Goal: Task Accomplishment & Management: Use online tool/utility

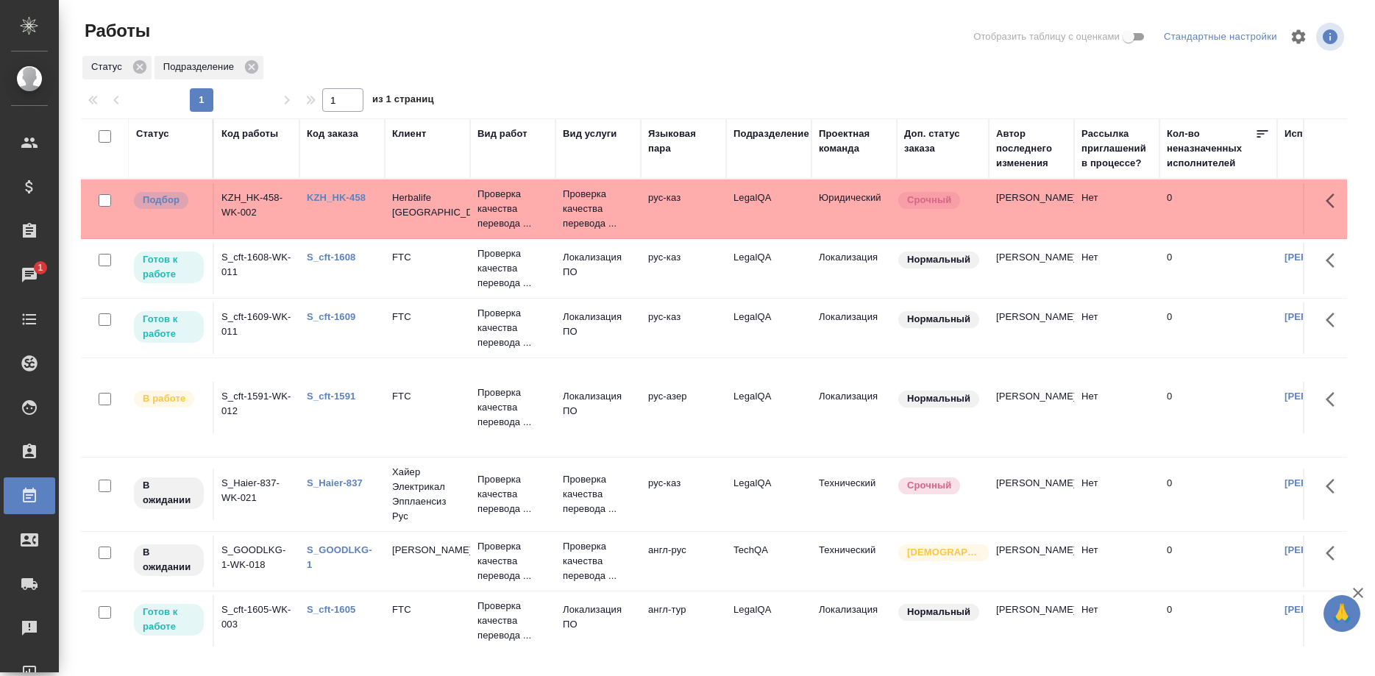
scroll to position [675, 28]
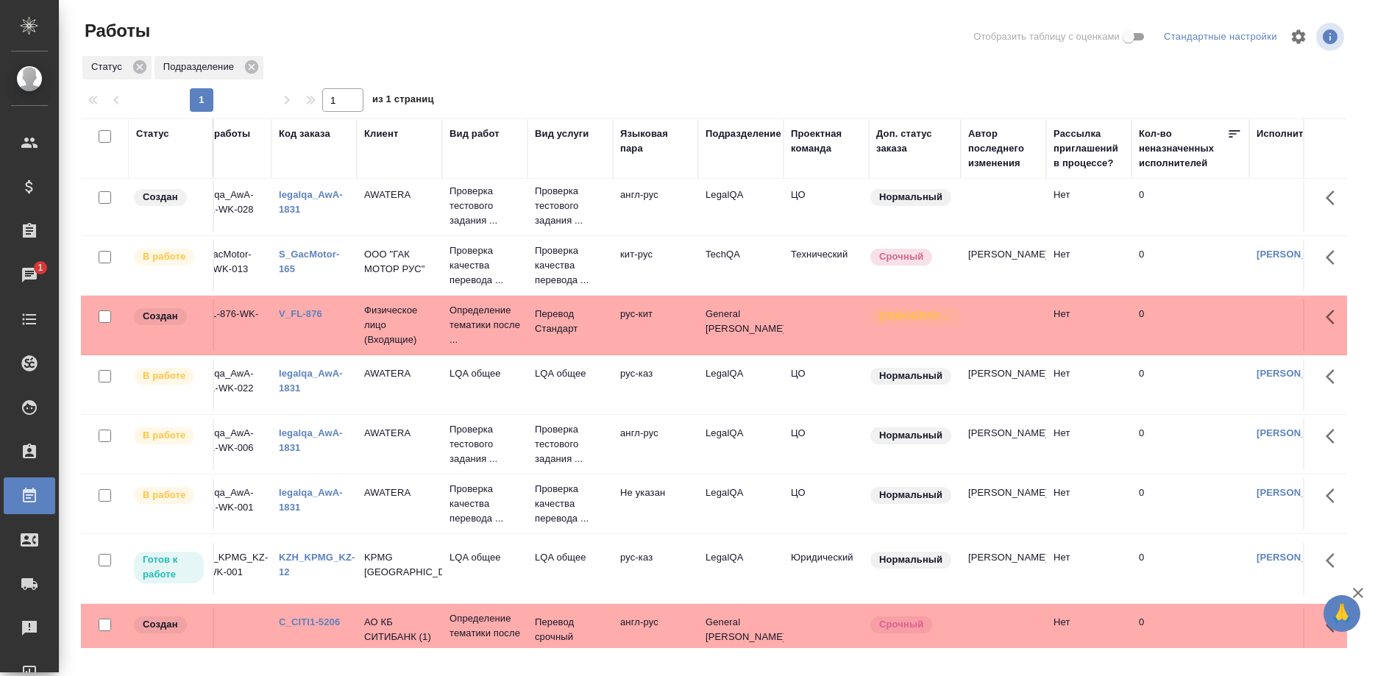
click at [316, 552] on link "KZH_KPMG_KZ-12" at bounding box center [317, 565] width 76 height 26
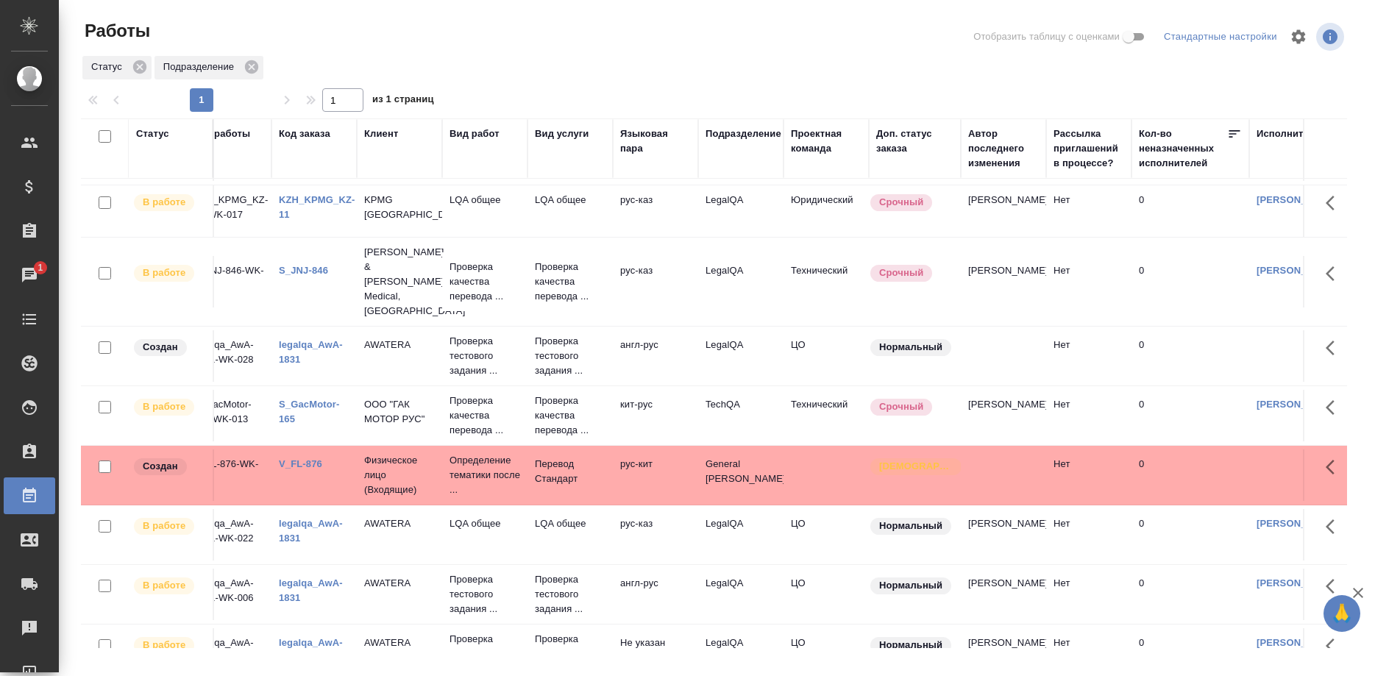
scroll to position [450, 28]
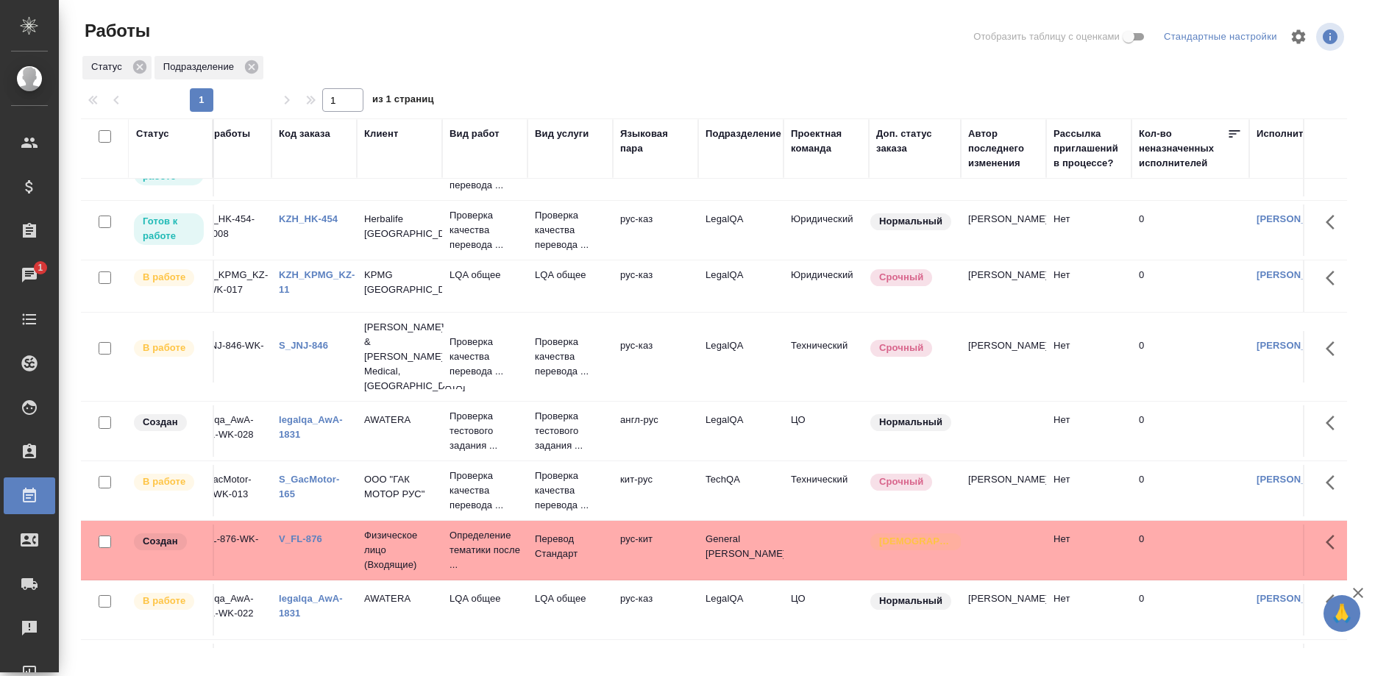
click at [292, 265] on td "KZH_KPMG_KZ-11" at bounding box center [313, 285] width 85 height 51
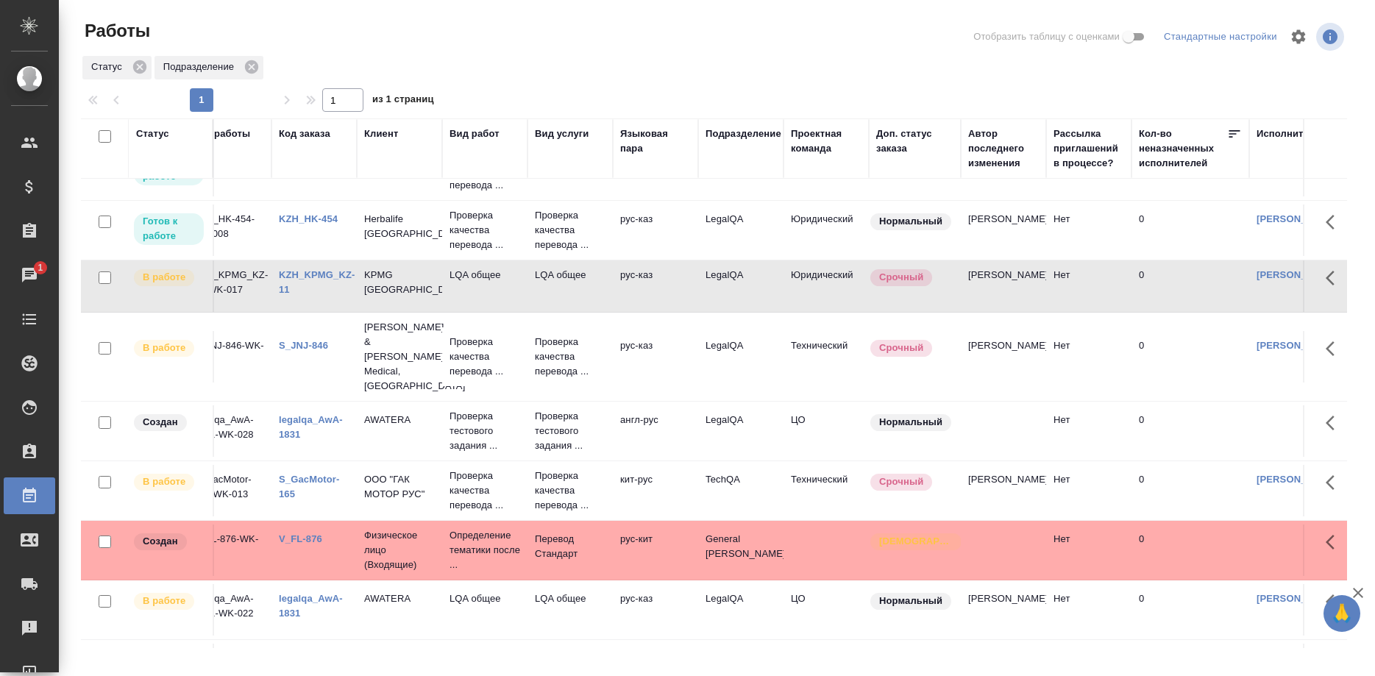
click at [293, 275] on link "KZH_KPMG_KZ-11" at bounding box center [317, 282] width 76 height 26
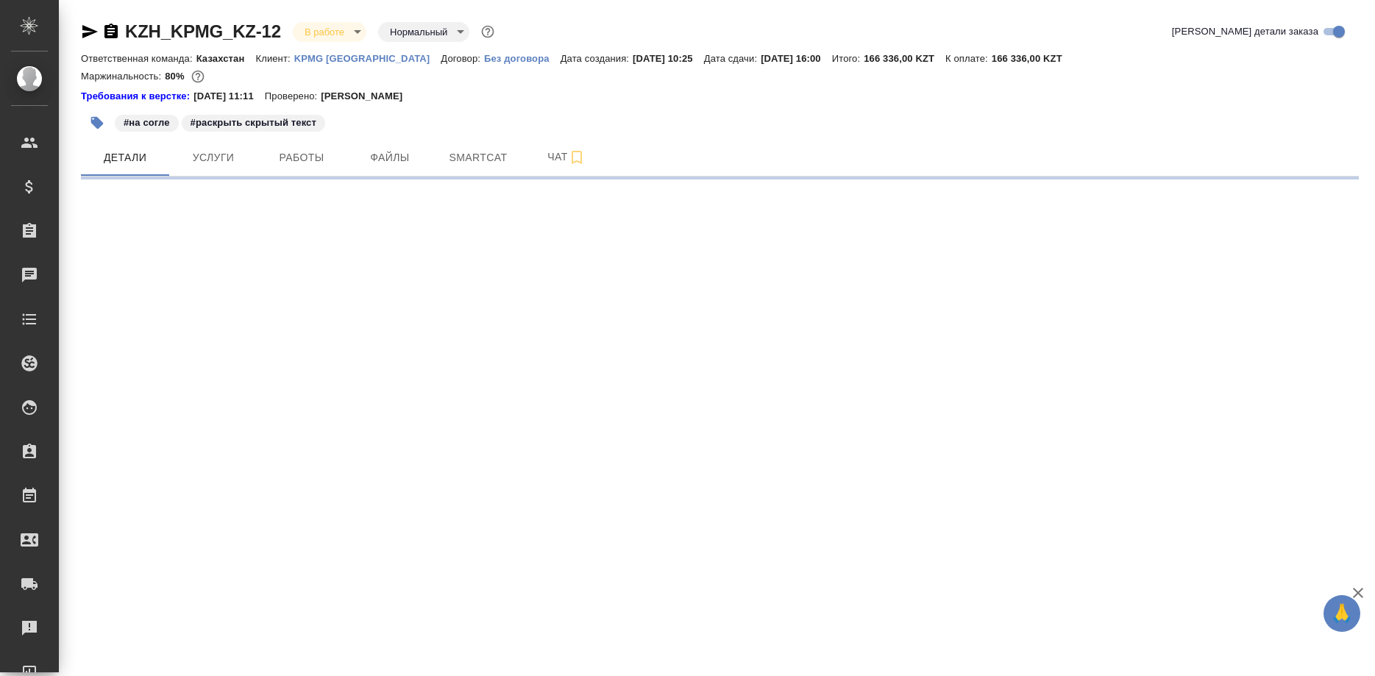
select select "RU"
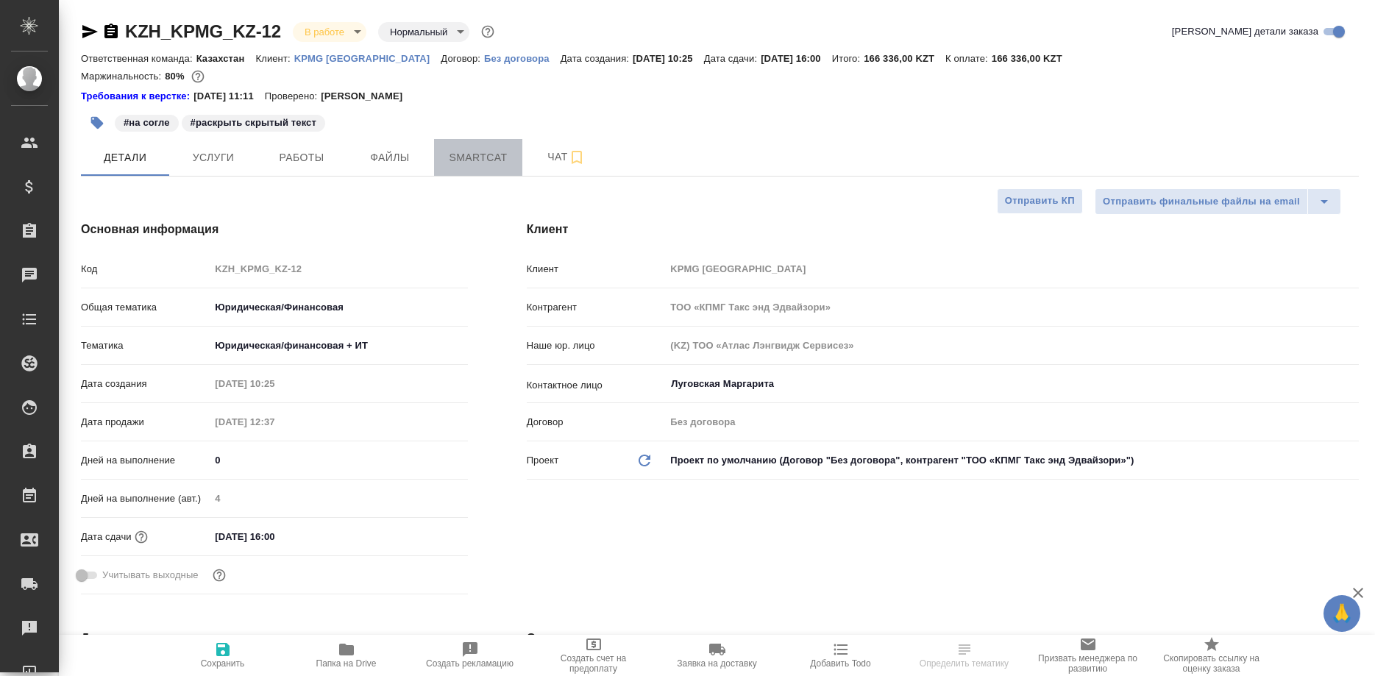
type textarea "x"
click at [482, 157] on span "Smartcat" at bounding box center [478, 158] width 71 height 18
type input "[PERSON_NAME]"
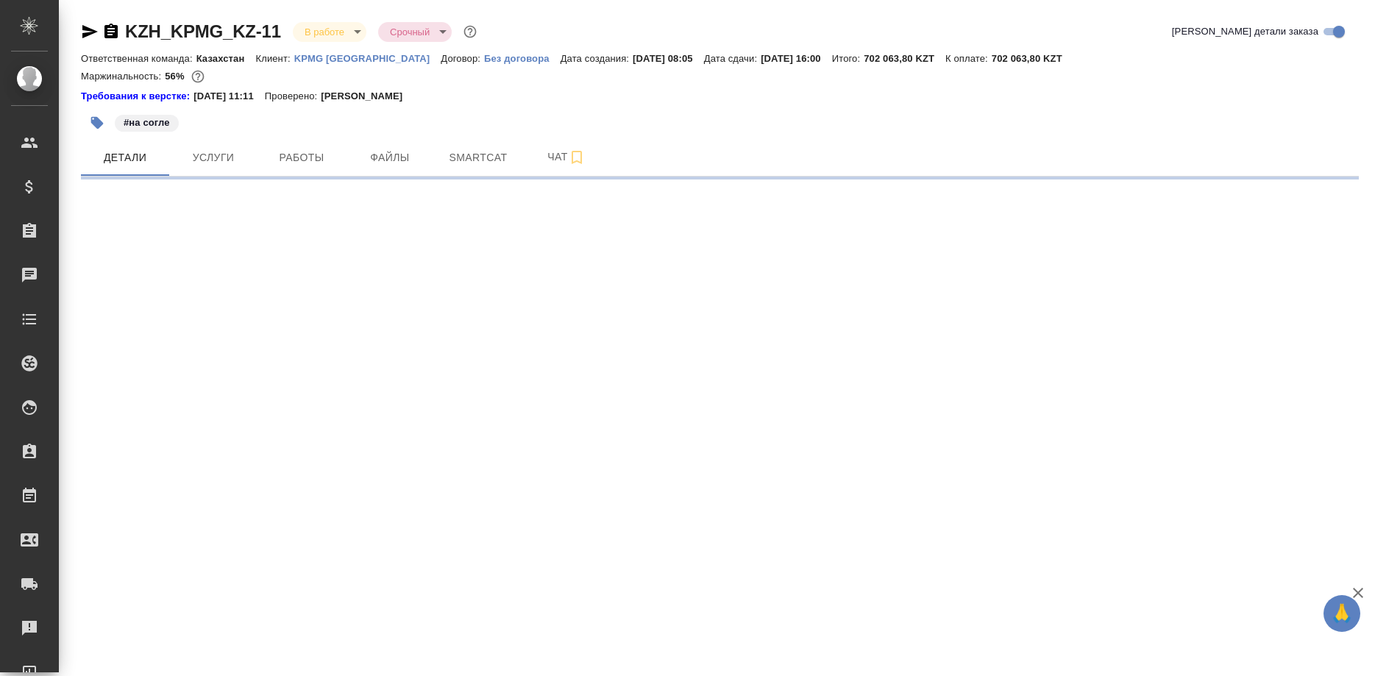
select select "RU"
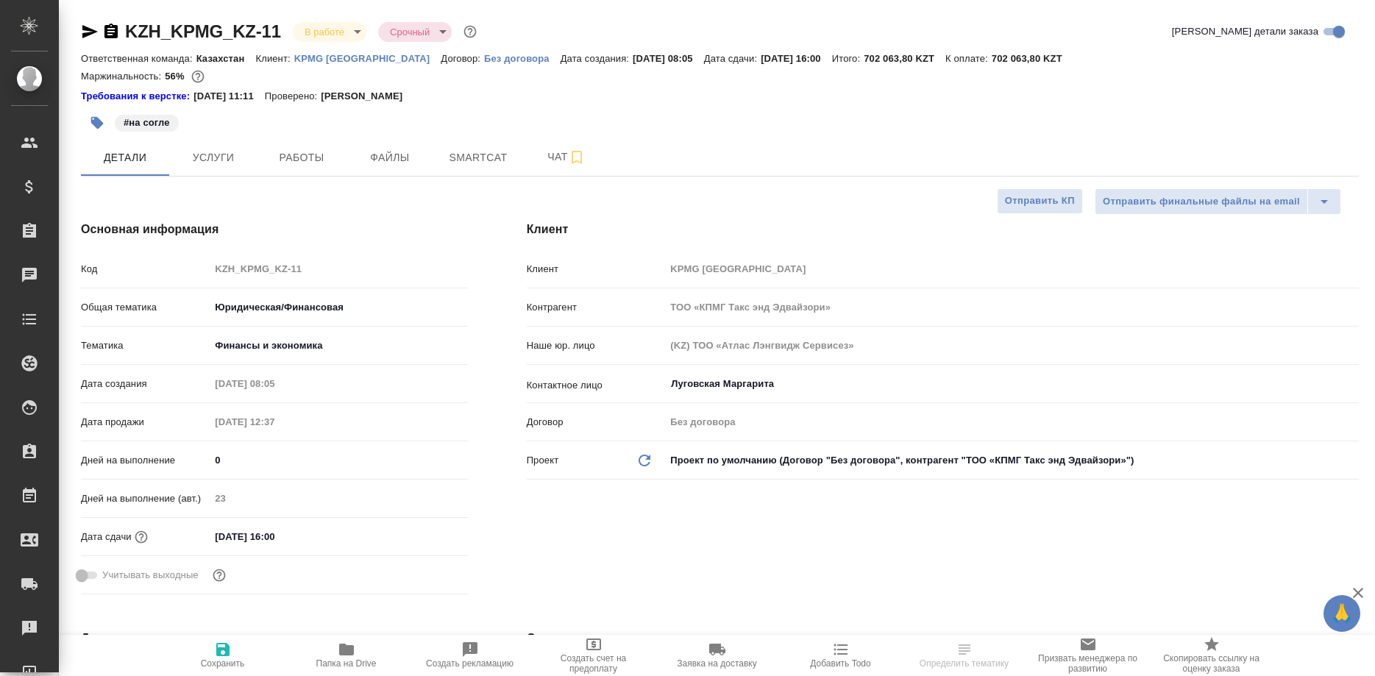
type textarea "x"
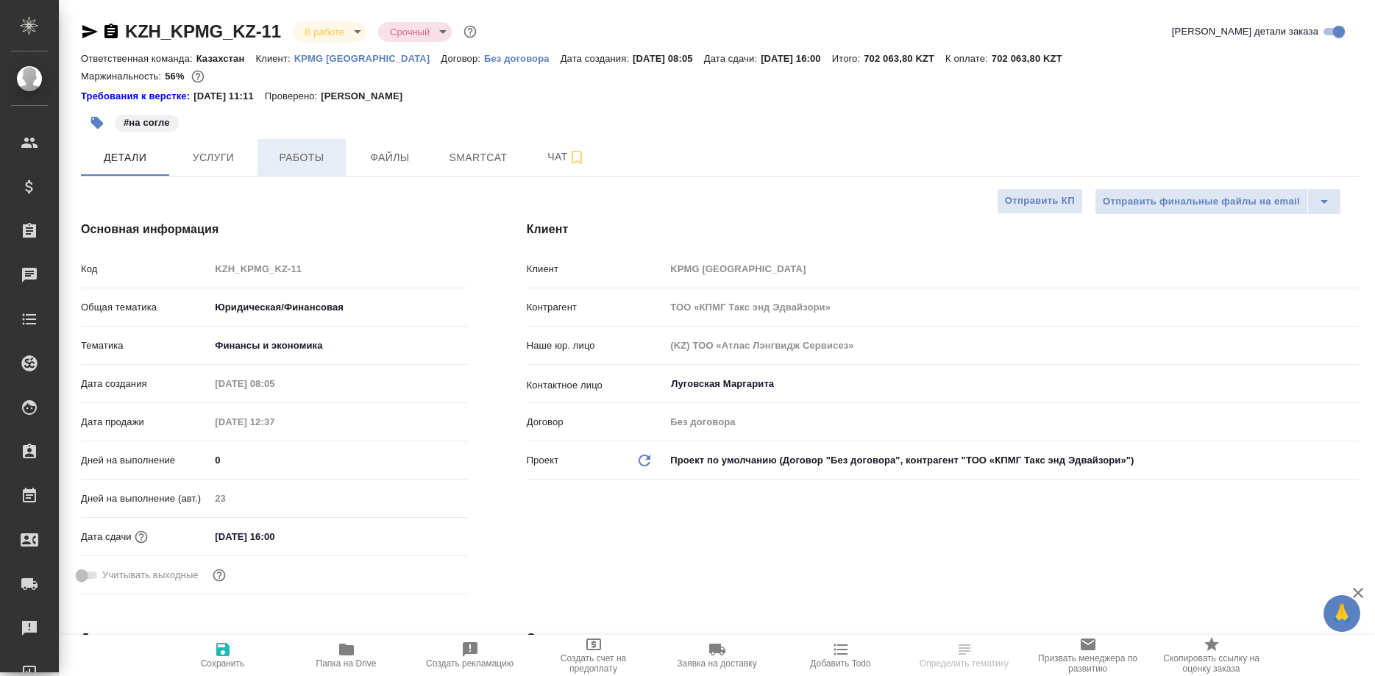
type textarea "x"
click at [308, 170] on button "Работы" at bounding box center [301, 157] width 88 height 37
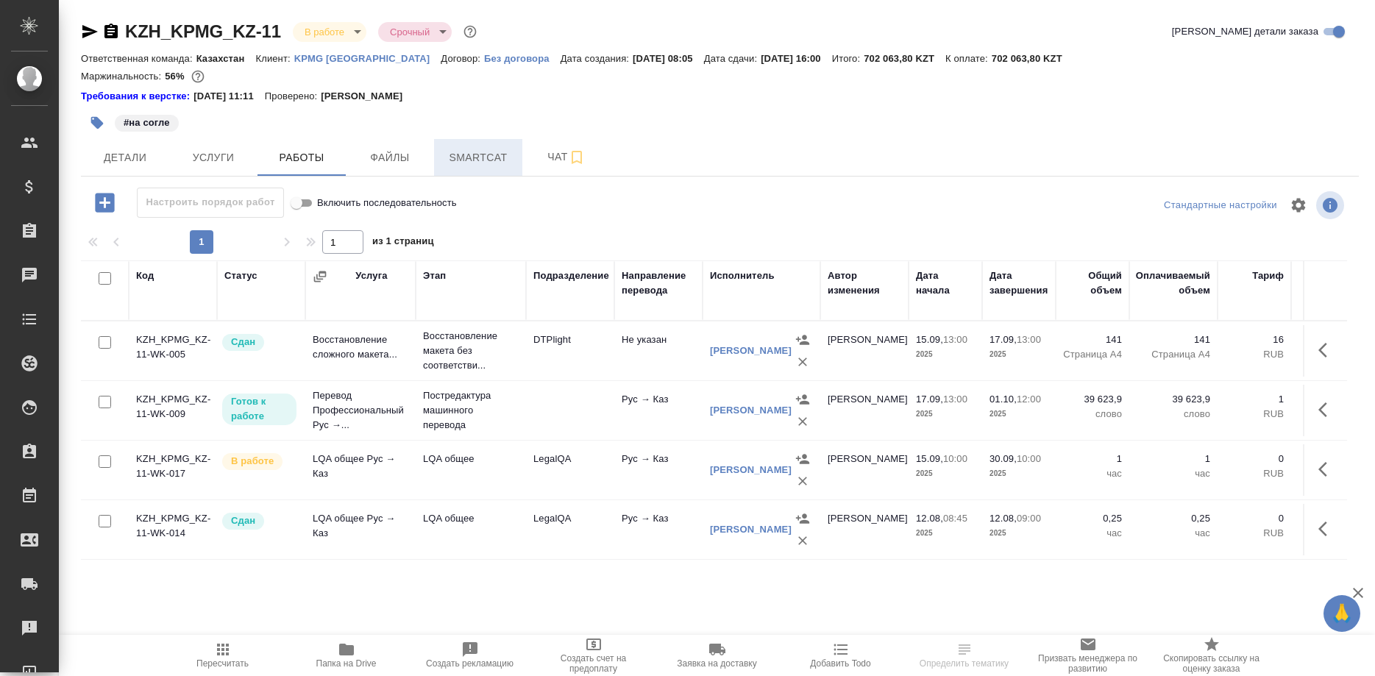
click at [489, 160] on span "Smartcat" at bounding box center [478, 158] width 71 height 18
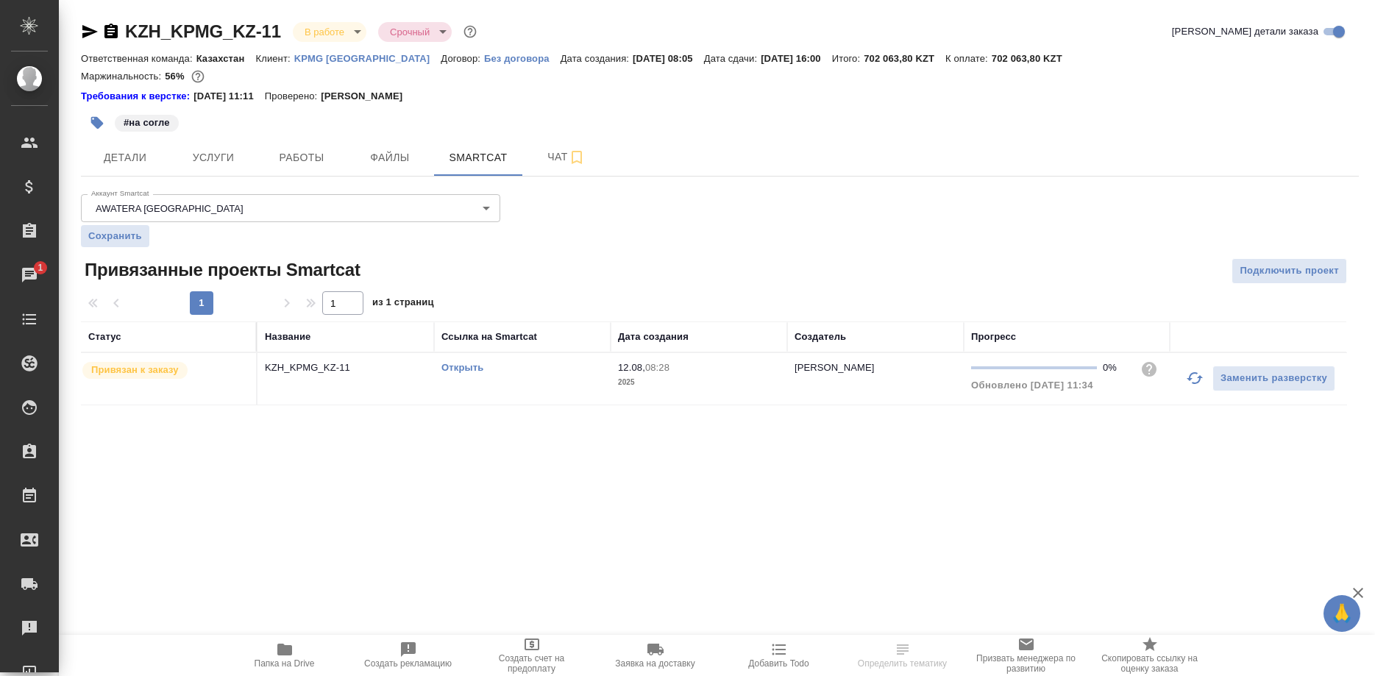
click at [463, 368] on link "Открыть" at bounding box center [462, 367] width 42 height 11
click at [1184, 379] on button "button" at bounding box center [1194, 377] width 35 height 35
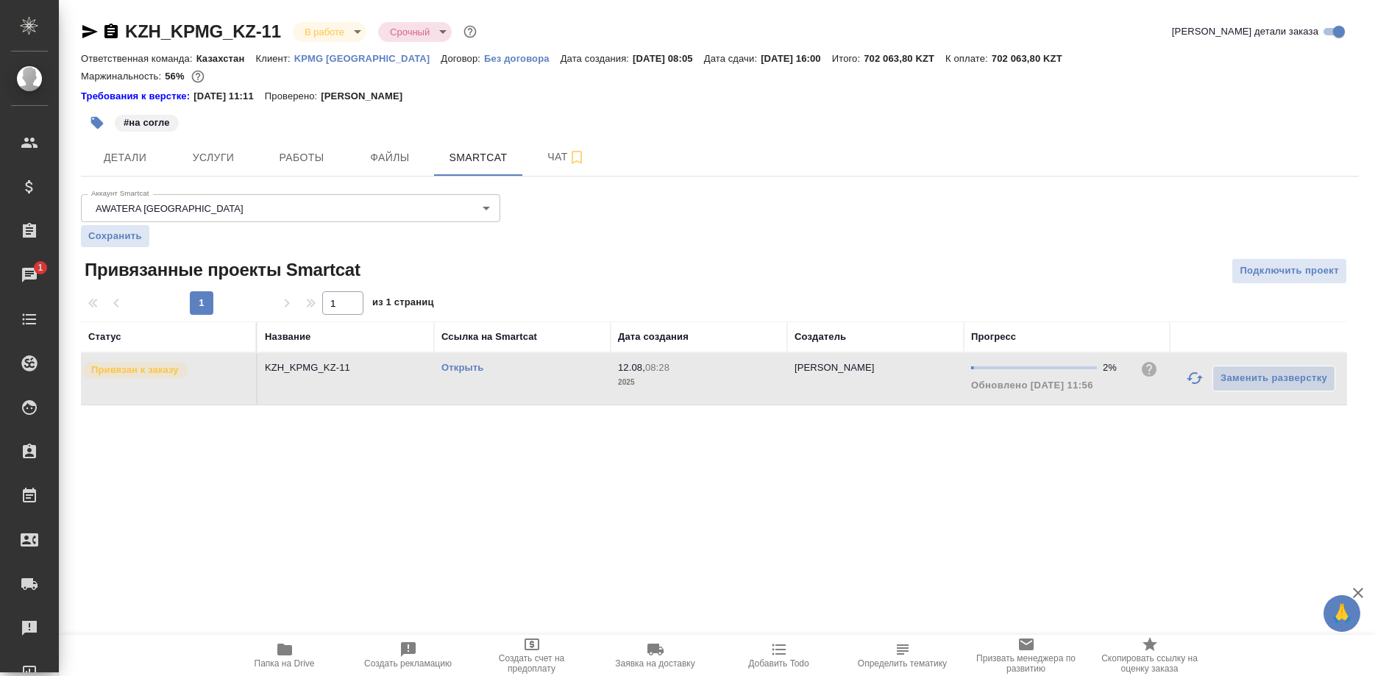
click at [211, 471] on div ".cls-1 fill:#fff; AWATERA [PERSON_NAME] Спецификации Заказы 1 Чаты Todo Проекты…" at bounding box center [687, 338] width 1375 height 676
click at [440, 368] on td "Открыть" at bounding box center [522, 378] width 177 height 51
click at [474, 368] on link "Открыть" at bounding box center [462, 367] width 42 height 11
click at [299, 150] on span "Работы" at bounding box center [301, 158] width 71 height 18
